Goal: Task Accomplishment & Management: Use online tool/utility

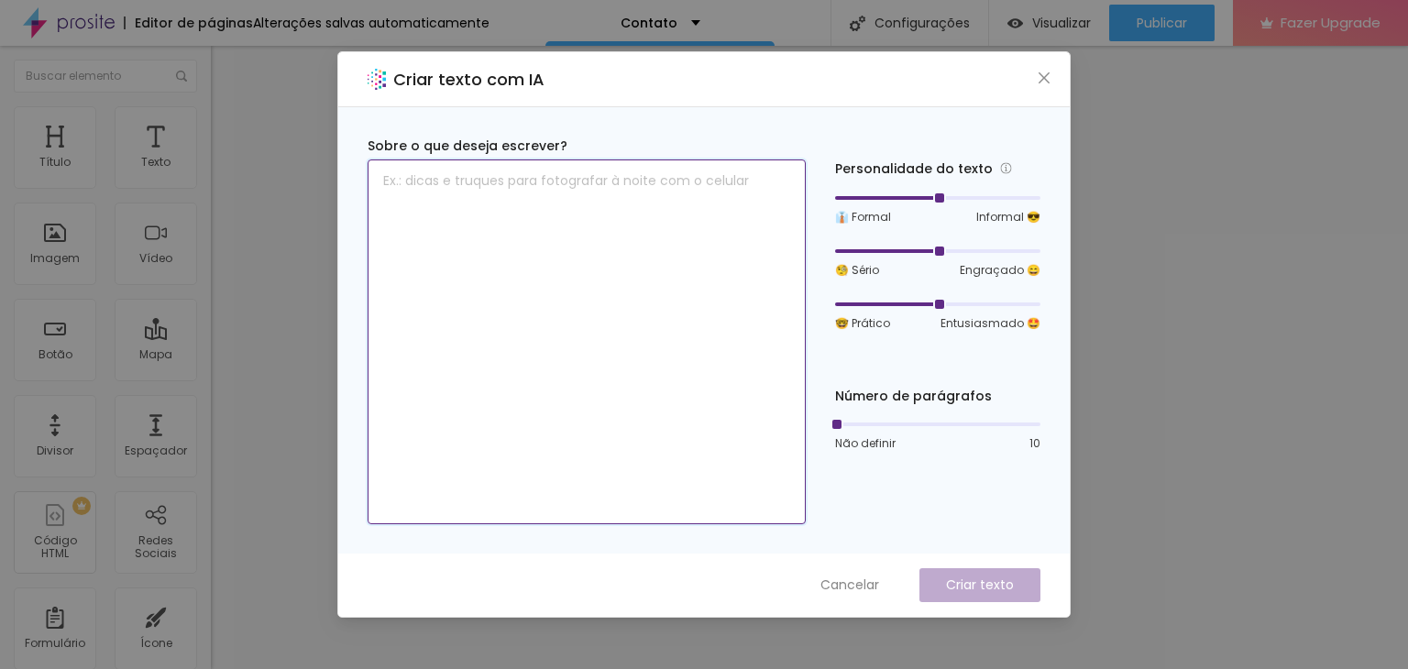
click at [710, 220] on textarea at bounding box center [587, 342] width 438 height 365
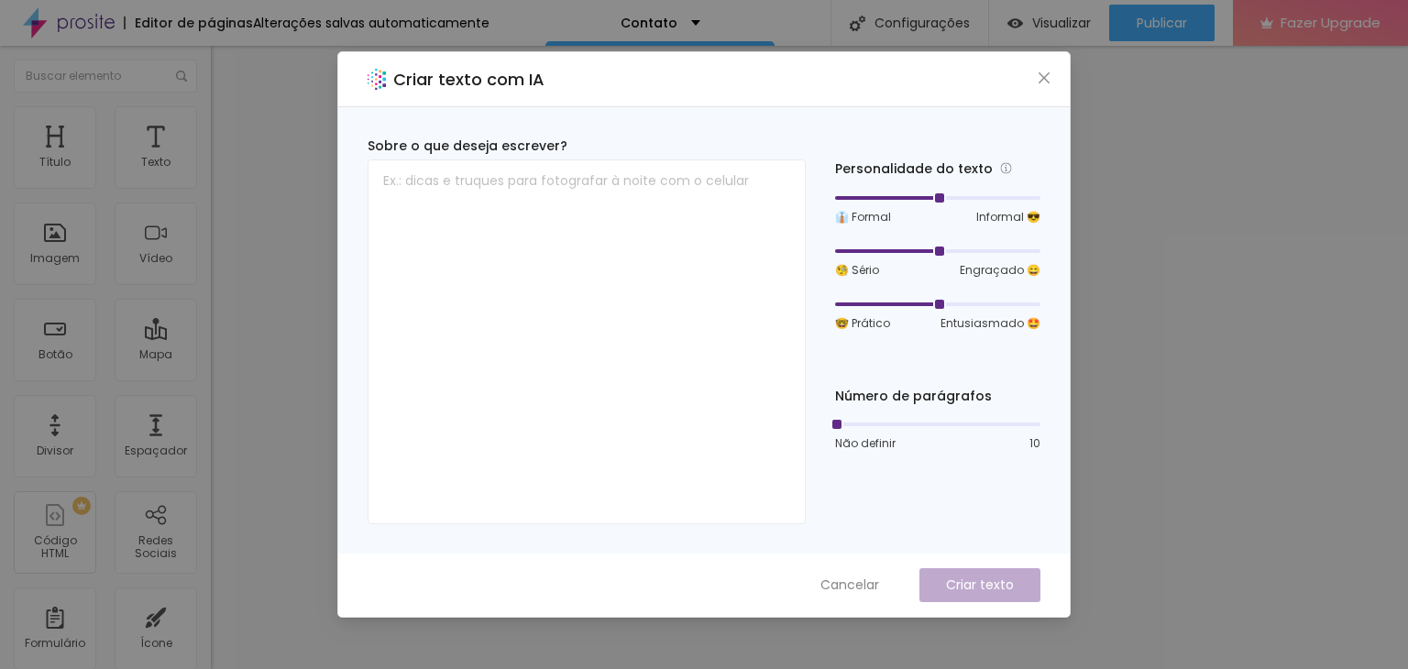
click at [1056, 76] on div "Criar texto com IA" at bounding box center [704, 79] width 732 height 55
click at [1040, 78] on icon "close" at bounding box center [1044, 78] width 15 height 15
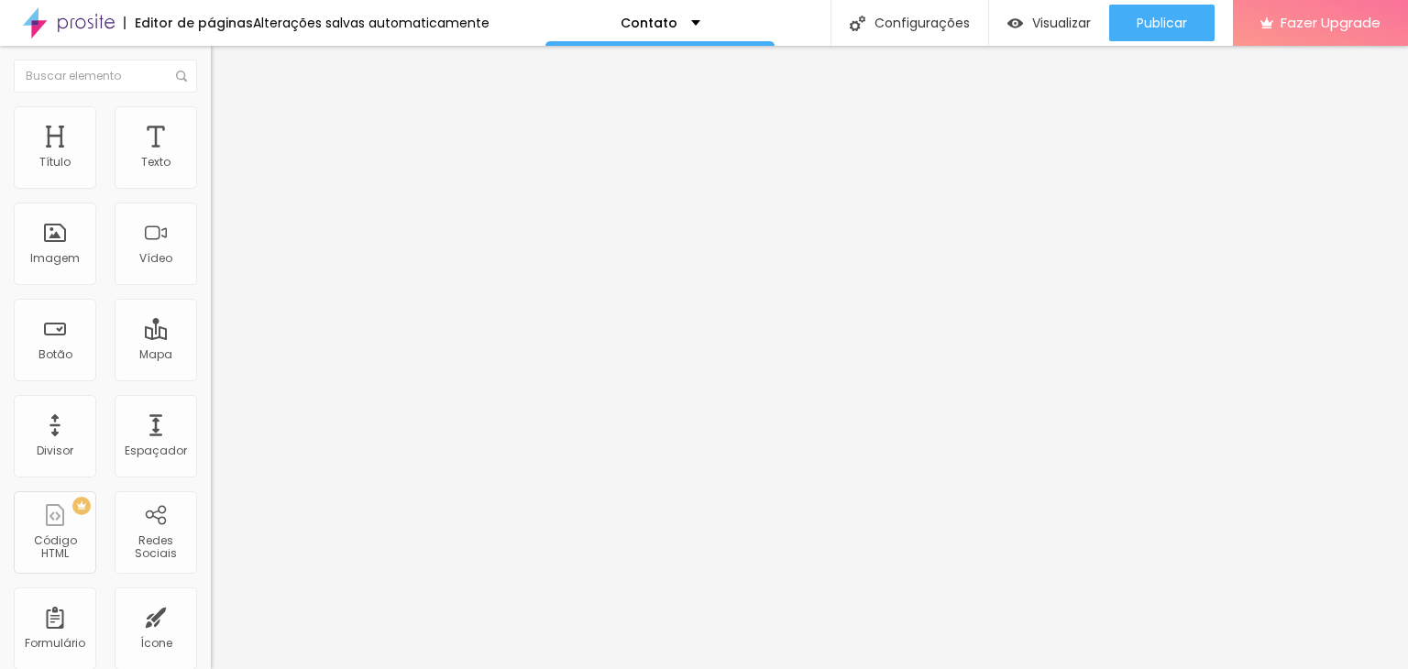
click at [227, 123] on span "Avançado" at bounding box center [257, 119] width 61 height 16
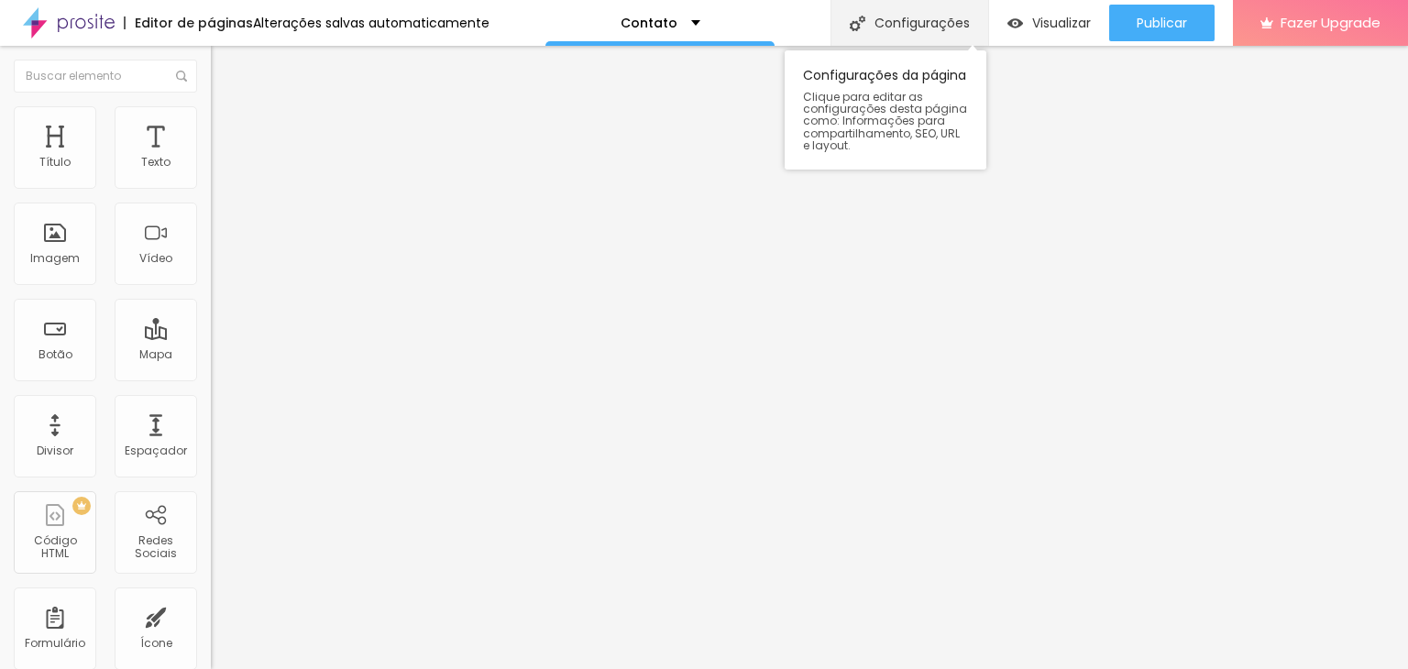
click at [862, 31] on div "Configurações" at bounding box center [910, 23] width 158 height 46
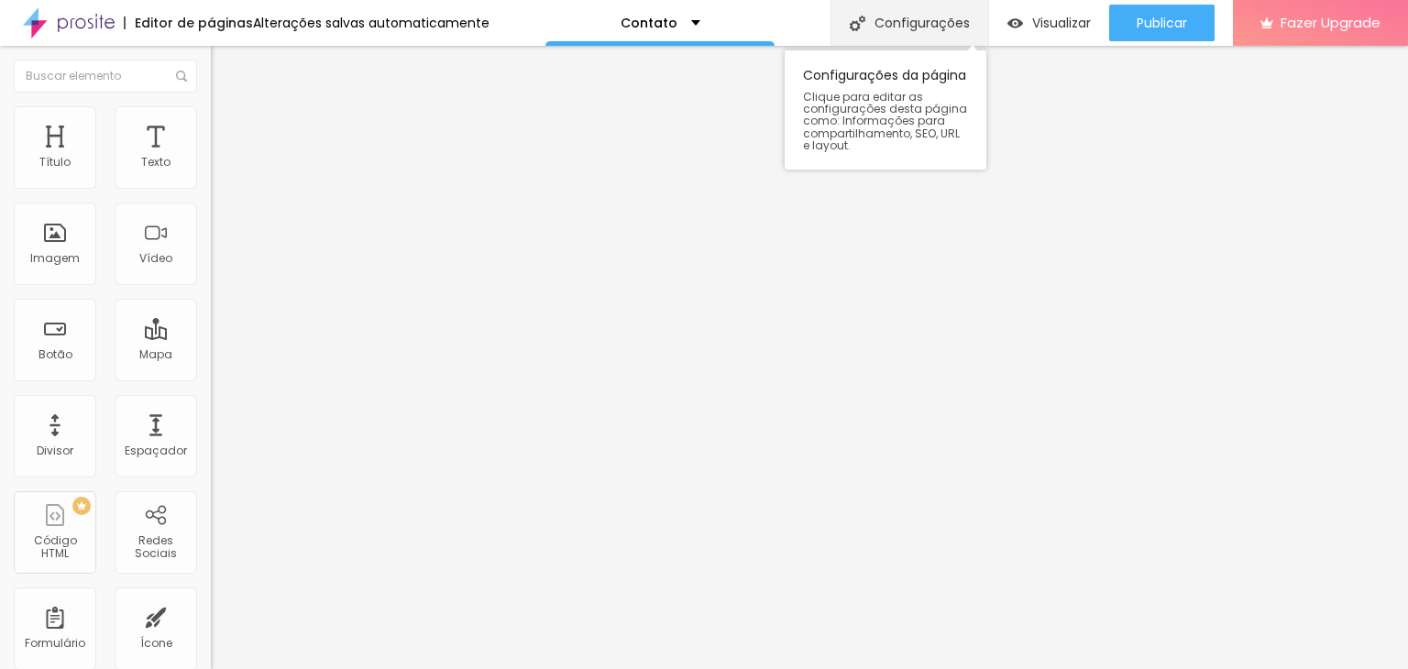
click at [896, 15] on div "Configurações" at bounding box center [910, 23] width 158 height 46
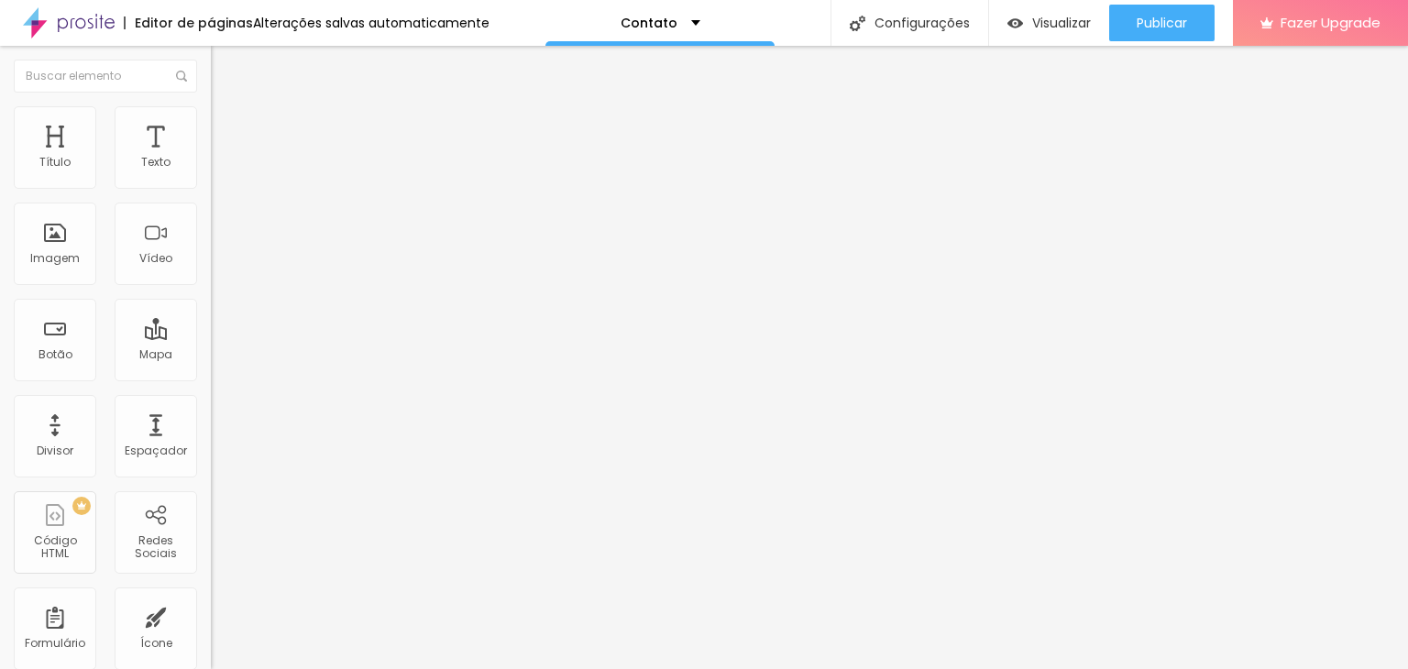
click at [225, 66] on img "button" at bounding box center [232, 67] width 15 height 15
click at [225, 62] on img "button" at bounding box center [232, 67] width 15 height 15
click at [225, 69] on img "button" at bounding box center [232, 67] width 15 height 15
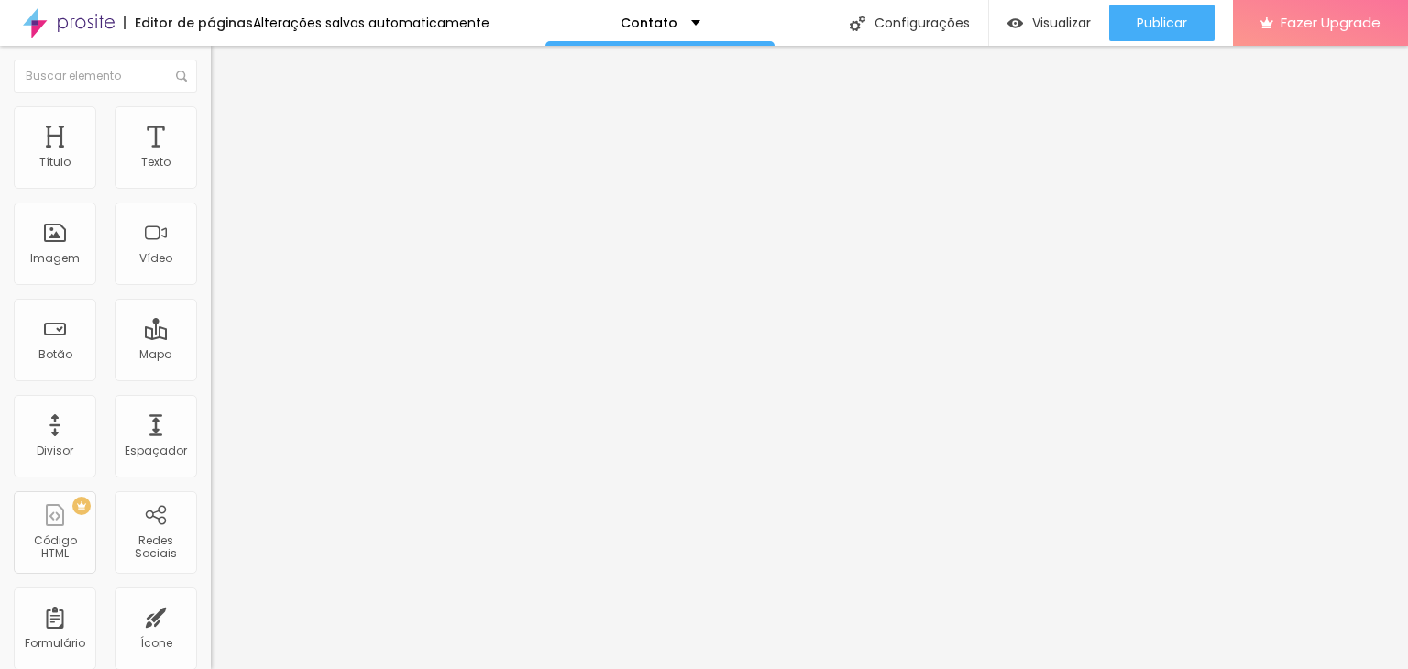
click at [225, 69] on img "button" at bounding box center [232, 67] width 15 height 15
